Goal: Information Seeking & Learning: Learn about a topic

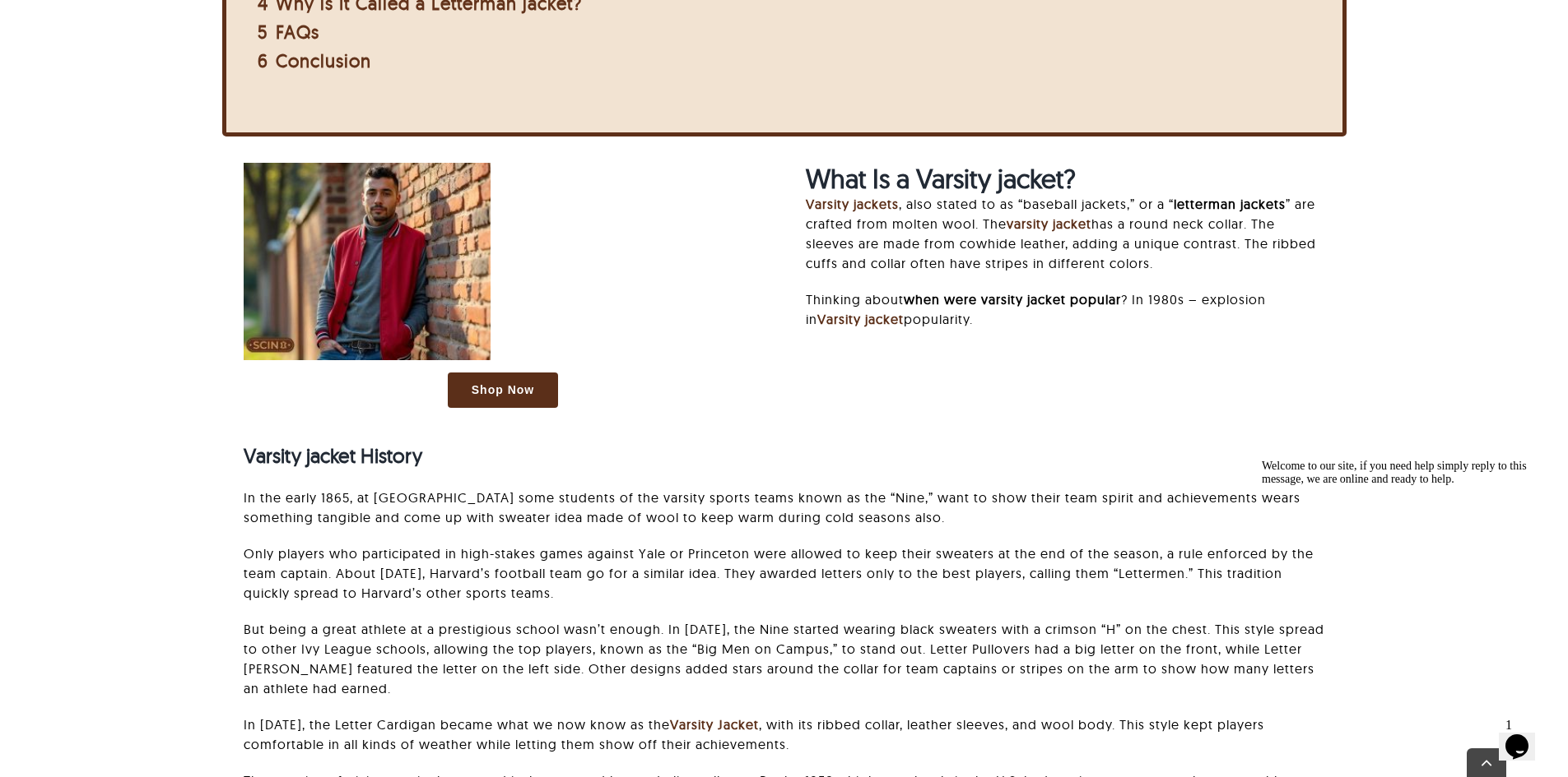
scroll to position [1070, 0]
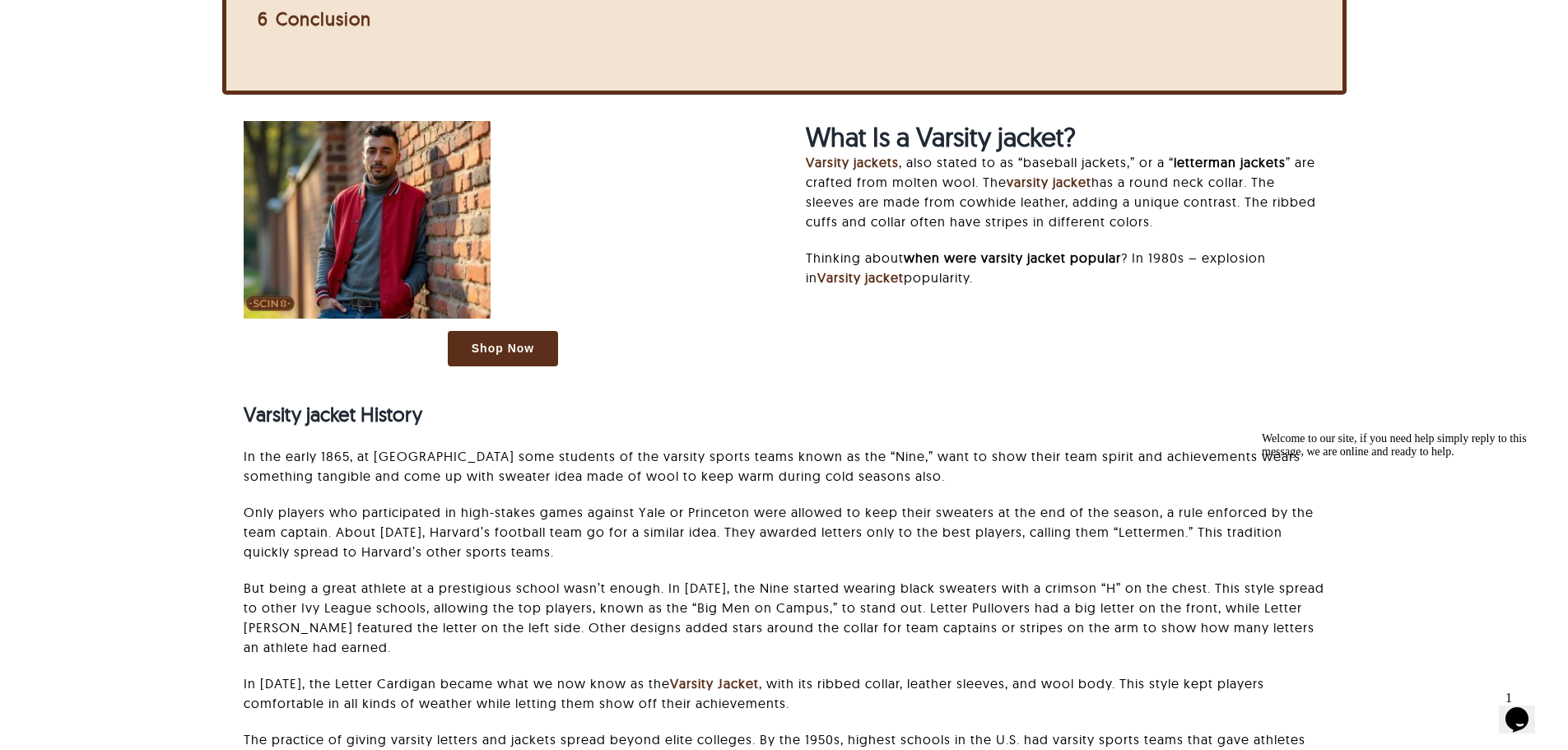
scroll to position [906, 0]
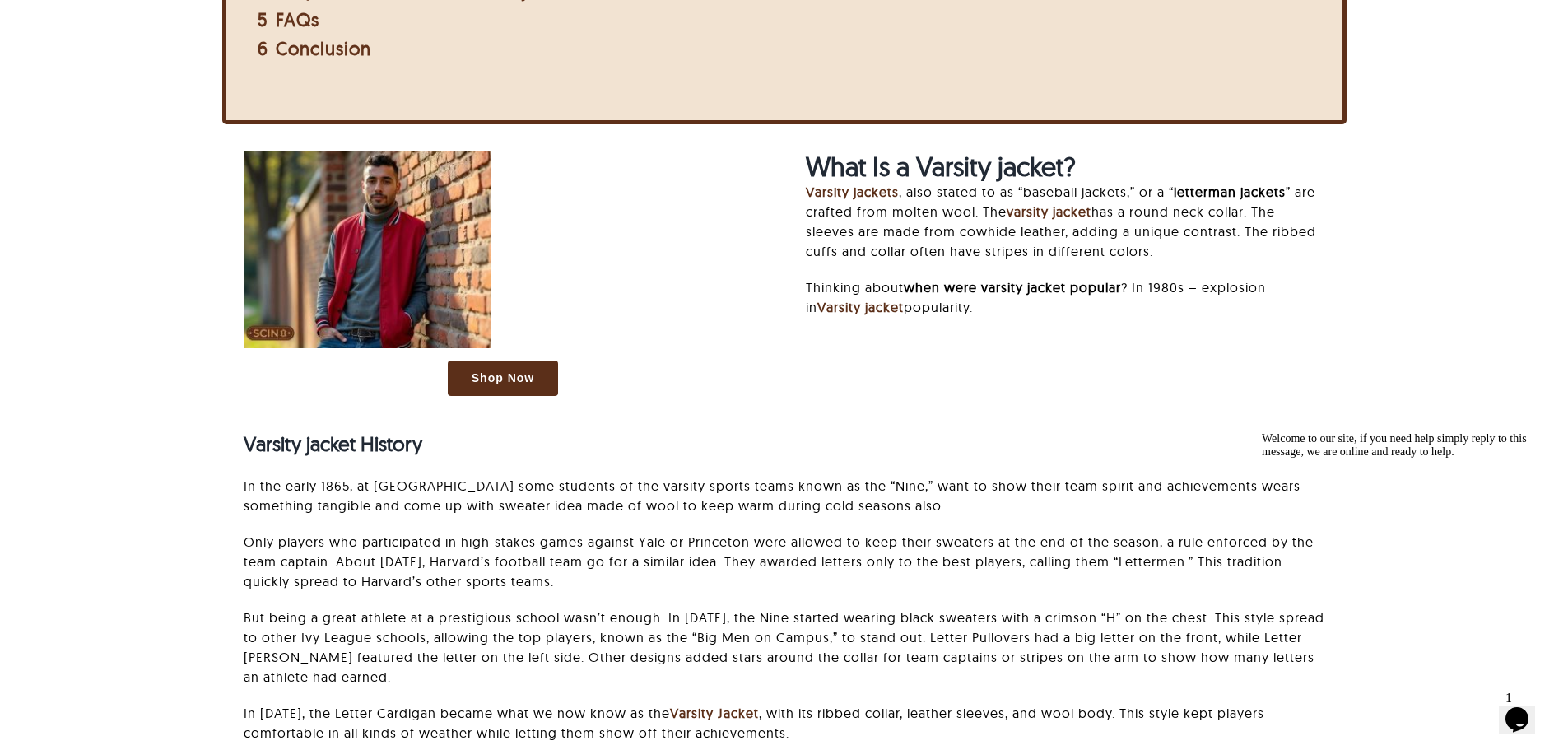
drag, startPoint x: 804, startPoint y: 190, endPoint x: 1203, endPoint y: 332, distance: 423.5
click at [1203, 332] on div "What Is a Varsity jacket? Varsity jackets , also stated to as “baseball jackets…" at bounding box center [1065, 242] width 562 height 182
click at [1203, 332] on div "What Is a Varsity jacket? Varsity jackets , also stated to as “baseball jackets…" at bounding box center [1065, 242] width 519 height 182
drag, startPoint x: 1169, startPoint y: 246, endPoint x: 798, endPoint y: 198, distance: 374.1
click at [798, 198] on div "What Is a Varsity jacket? Varsity jackets , also stated to as “baseball jackets…" at bounding box center [1065, 242] width 562 height 182
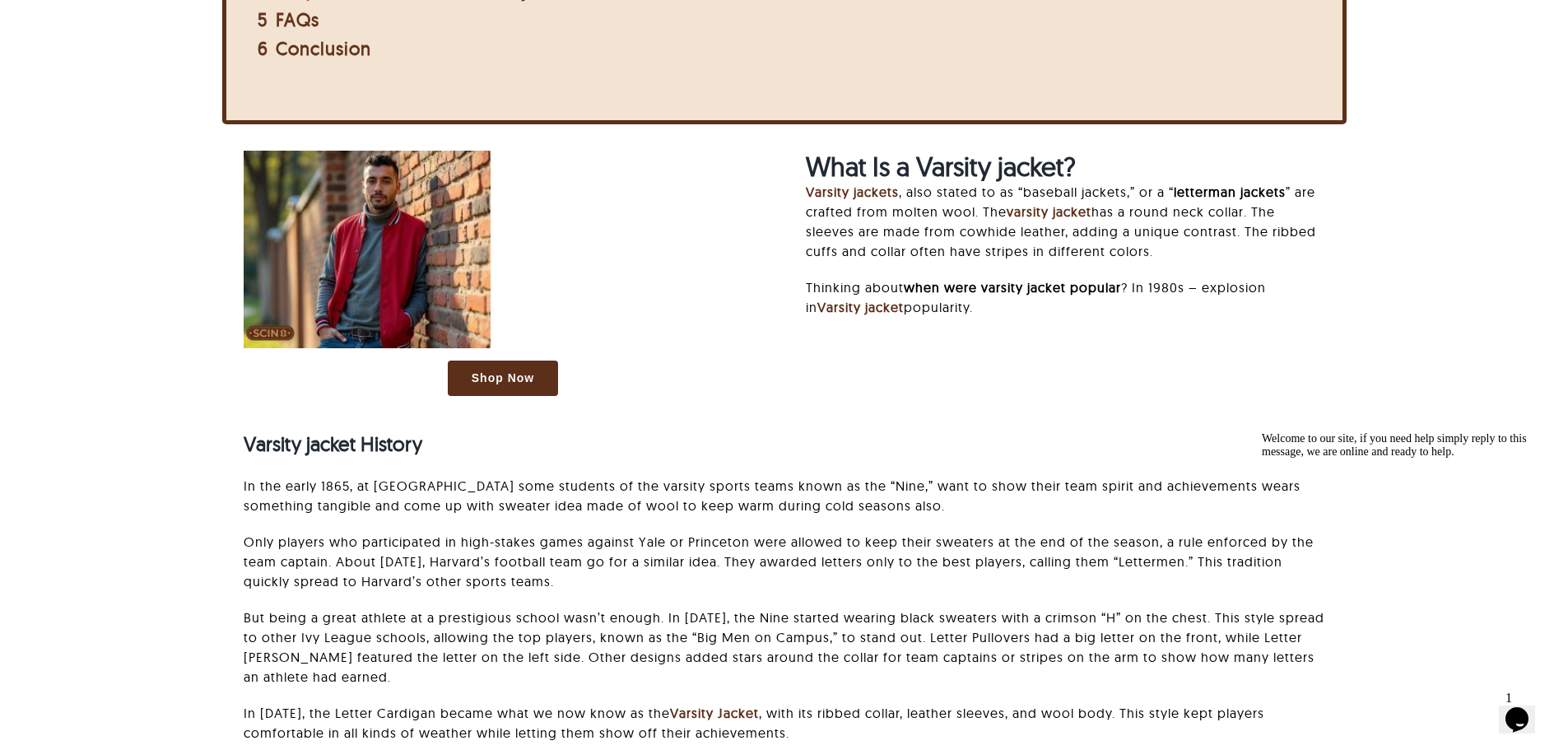
copy p "Varsity jackets , also stated to as “baseball jackets,” or a “ letterman jacket…"
click at [759, 231] on div at bounding box center [503, 249] width 519 height 197
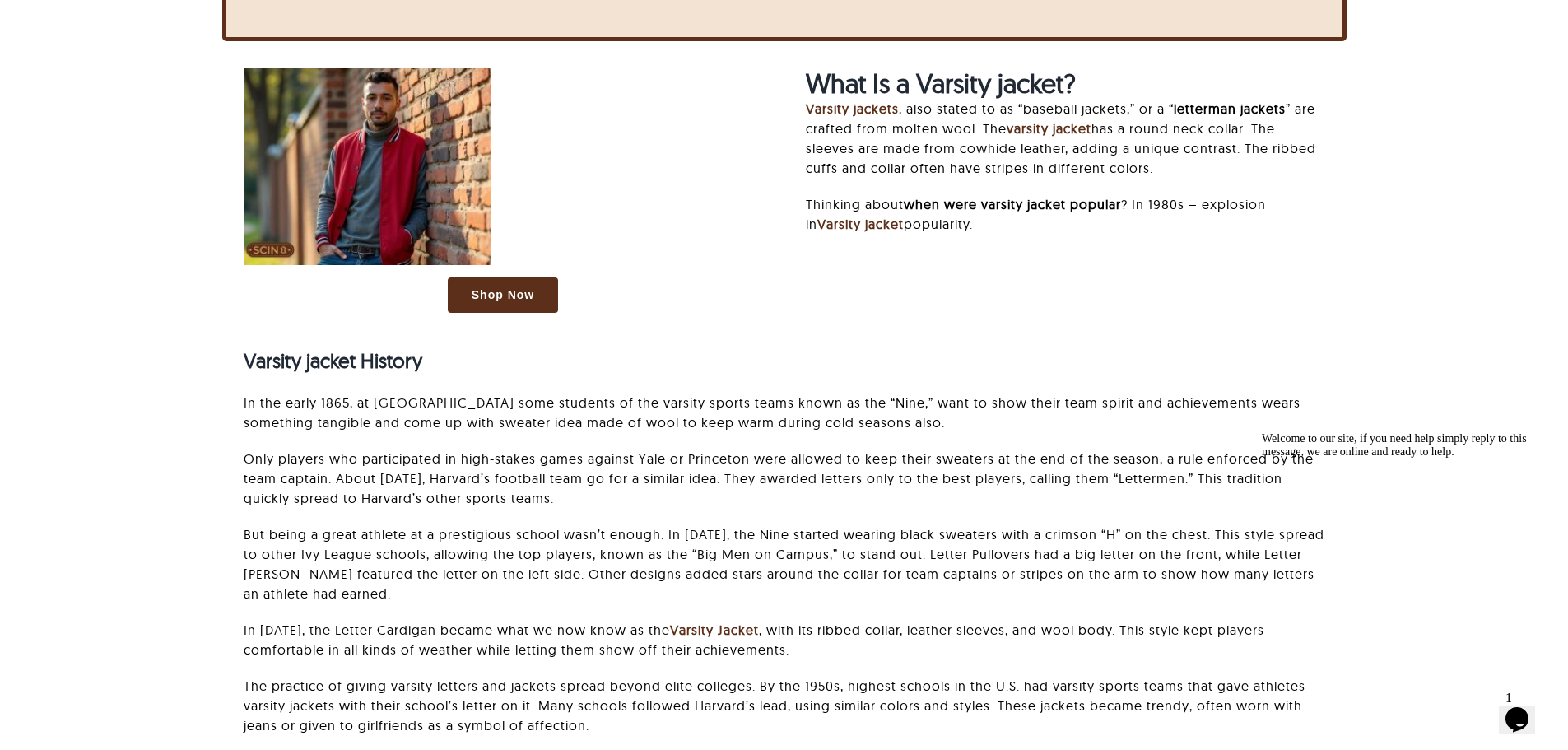
scroll to position [988, 0]
